Goal: Task Accomplishment & Management: Complete application form

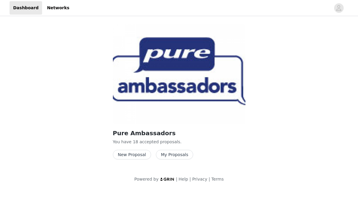
click at [135, 154] on button "New Proposal" at bounding box center [132, 155] width 38 height 10
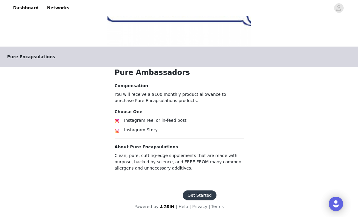
scroll to position [78, 0]
click at [190, 197] on button "Get Started" at bounding box center [200, 196] width 34 height 10
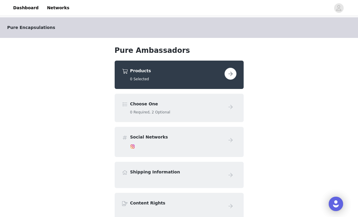
click at [226, 77] on button "button" at bounding box center [231, 74] width 12 height 12
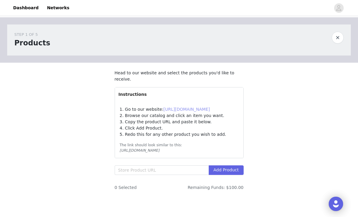
click at [190, 110] on link "[URL][DOMAIN_NAME]" at bounding box center [187, 109] width 47 height 5
click at [141, 171] on input "text" at bounding box center [162, 171] width 94 height 10
paste input "[URL][DOMAIN_NAME]."
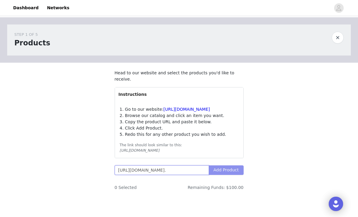
type input "[URL][DOMAIN_NAME]."
click at [220, 169] on button "Add Product" at bounding box center [226, 171] width 35 height 10
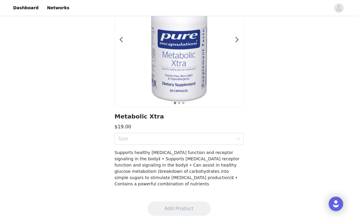
scroll to position [60, 0]
click at [239, 137] on div "Size" at bounding box center [179, 139] width 129 height 12
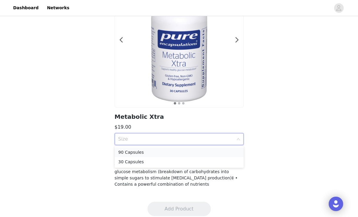
click at [222, 152] on div "90 Capsules" at bounding box center [179, 152] width 122 height 7
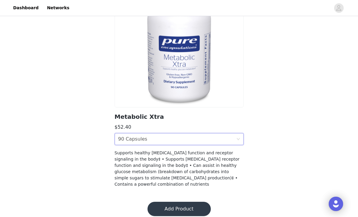
click at [197, 204] on button "Add Product" at bounding box center [179, 209] width 63 height 14
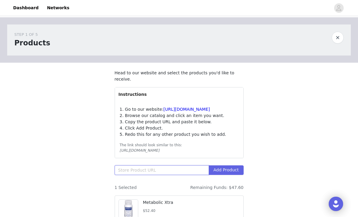
click at [139, 172] on input "text" at bounding box center [162, 171] width 94 height 10
paste input "[URL][DOMAIN_NAME]."
click at [225, 169] on button "Add Product" at bounding box center [226, 171] width 35 height 10
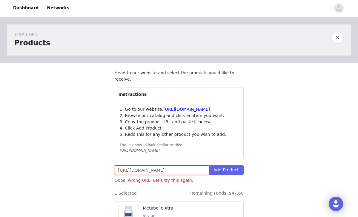
drag, startPoint x: 207, startPoint y: 169, endPoint x: 96, endPoint y: 170, distance: 110.9
click at [96, 170] on div "STEP 1 OF 5 Products Head to our website and select the products you'd like to …" at bounding box center [179, 137] width 358 height 241
type input "h"
click at [146, 169] on input "text" at bounding box center [162, 171] width 94 height 10
paste input "[URL][DOMAIN_NAME]."
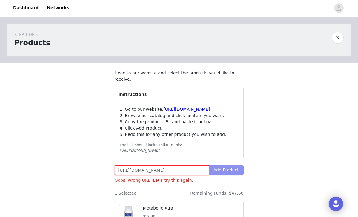
type input "[URL][DOMAIN_NAME]."
click at [226, 172] on button "Add Product" at bounding box center [226, 171] width 35 height 10
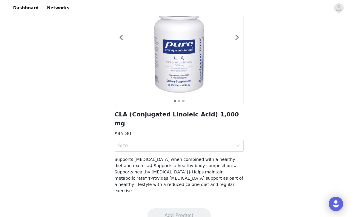
scroll to position [60, 0]
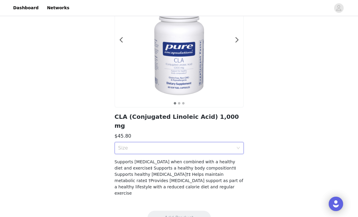
click at [239, 146] on icon "icon: down" at bounding box center [239, 148] width 4 height 4
click at [213, 164] on div "180 Softgel Capsules" at bounding box center [179, 162] width 122 height 7
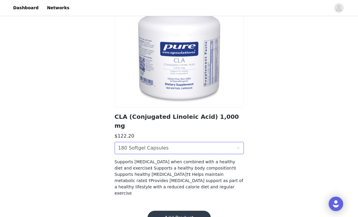
click at [238, 146] on icon "icon: down" at bounding box center [239, 148] width 4 height 4
click at [204, 152] on div "60 Softgel Capsules" at bounding box center [179, 152] width 122 height 7
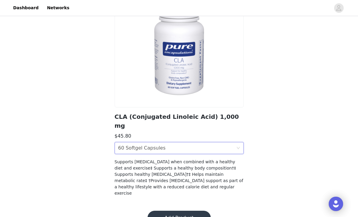
click at [193, 211] on button "Add Product" at bounding box center [179, 218] width 63 height 14
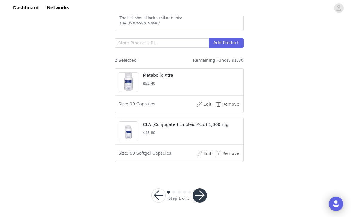
scroll to position [127, 0]
click at [201, 197] on button "button" at bounding box center [200, 196] width 14 height 14
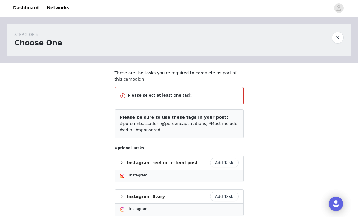
click at [229, 164] on button "Add Task" at bounding box center [224, 163] width 29 height 10
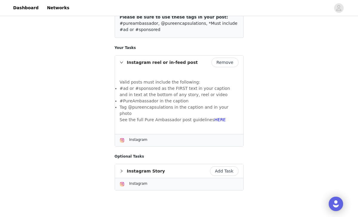
scroll to position [103, 0]
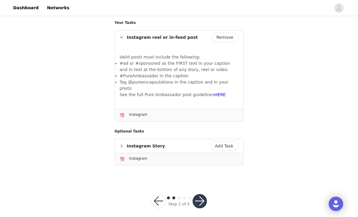
click at [223, 141] on button "Add Task" at bounding box center [224, 146] width 29 height 10
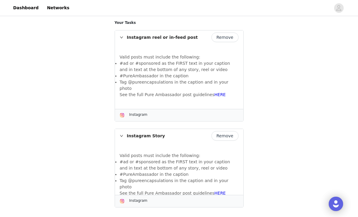
scroll to position [93, 0]
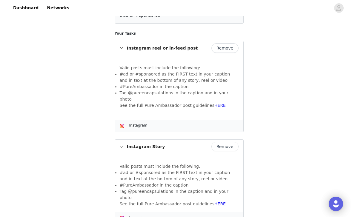
click at [230, 48] on button "Remove" at bounding box center [225, 48] width 27 height 10
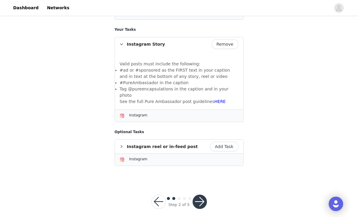
scroll to position [96, 0]
click at [201, 195] on button "button" at bounding box center [200, 202] width 14 height 14
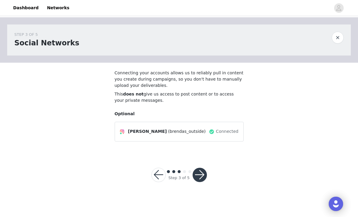
click at [201, 174] on button "button" at bounding box center [200, 175] width 14 height 14
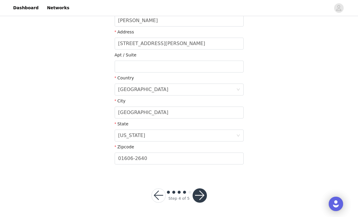
scroll to position [152, 0]
click at [200, 199] on button "button" at bounding box center [200, 196] width 14 height 14
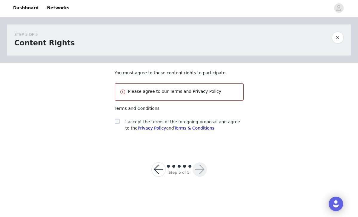
click at [117, 122] on input "checkbox" at bounding box center [117, 121] width 4 height 4
checkbox input "true"
click at [201, 170] on button "button" at bounding box center [200, 170] width 14 height 14
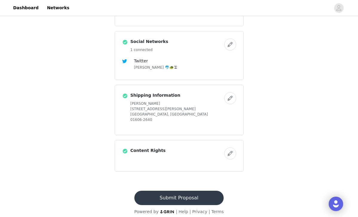
scroll to position [160, 0]
click at [198, 192] on button "Submit Proposal" at bounding box center [179, 198] width 89 height 14
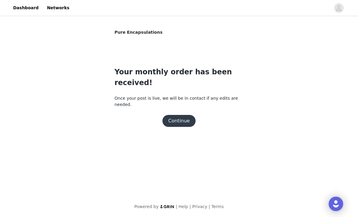
scroll to position [0, 0]
click at [179, 115] on button "Continue" at bounding box center [179, 121] width 33 height 12
